Goal: Download file/media

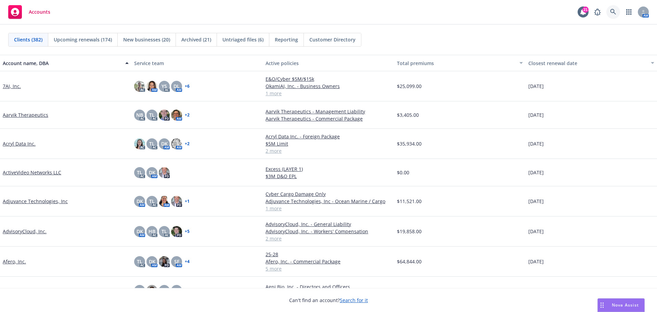
click at [616, 12] on link at bounding box center [613, 12] width 14 height 14
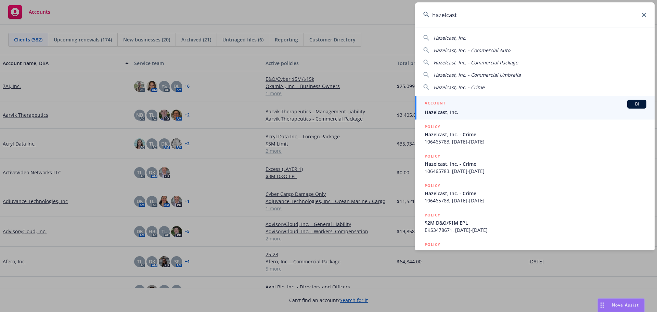
type input "hazelcast"
click at [460, 116] on link "ACCOUNT BI Hazelcast, Inc." at bounding box center [535, 108] width 240 height 24
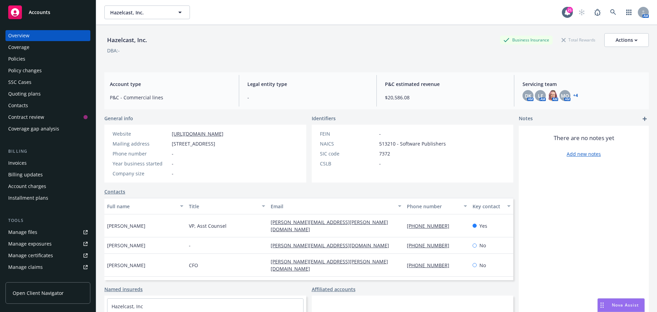
click at [23, 47] on div "Coverage" at bounding box center [18, 47] width 21 height 11
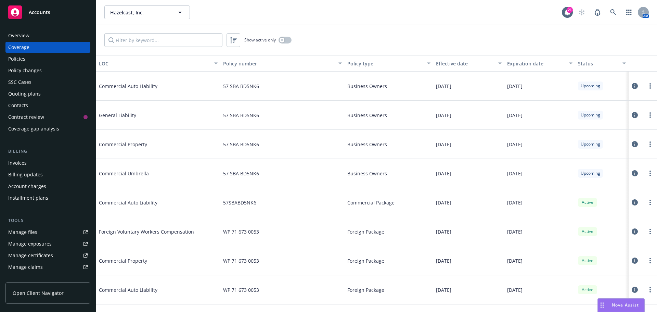
click at [22, 49] on div "Coverage" at bounding box center [18, 47] width 21 height 11
click at [30, 231] on div "Manage files" at bounding box center [22, 232] width 29 height 11
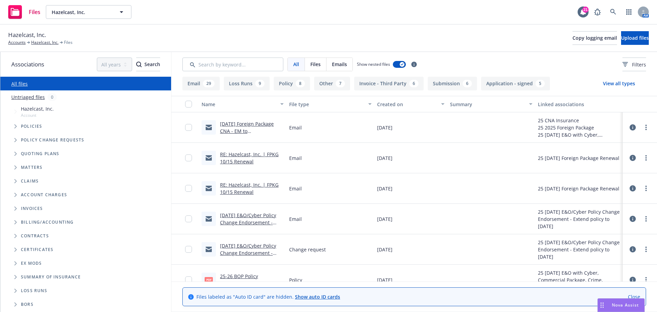
click at [244, 85] on button "Loss Runs 9" at bounding box center [247, 84] width 46 height 14
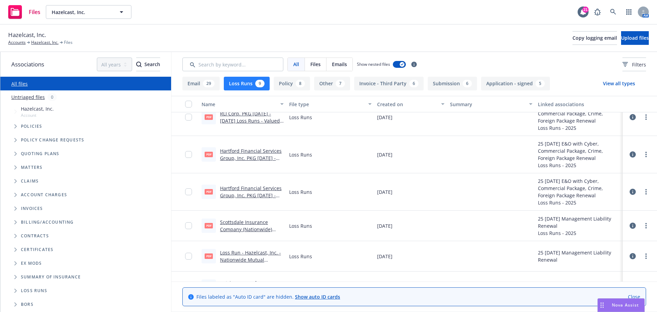
scroll to position [125, 0]
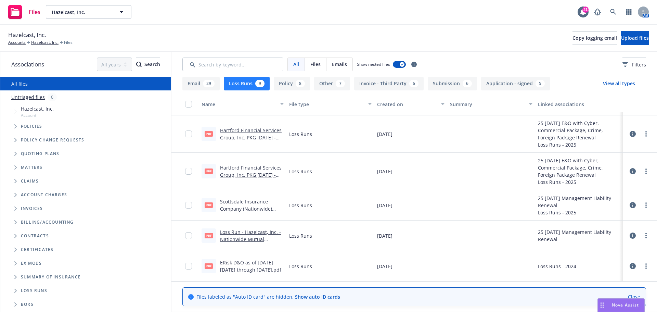
click at [247, 204] on link "Scottsdale Insurance Company (Nationwide) Management Liability 14-25 Loss Runs …" at bounding box center [252, 215] width 64 height 35
click at [190, 206] on input "checkbox" at bounding box center [188, 205] width 7 height 7
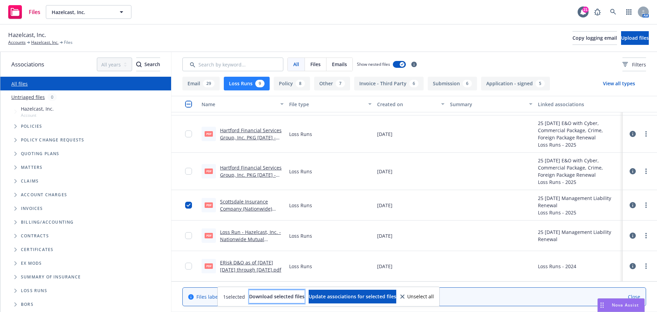
drag, startPoint x: 269, startPoint y: 300, endPoint x: 275, endPoint y: 303, distance: 7.4
click at [269, 300] on button "Download selected files" at bounding box center [276, 297] width 55 height 14
